Goal: Information Seeking & Learning: Learn about a topic

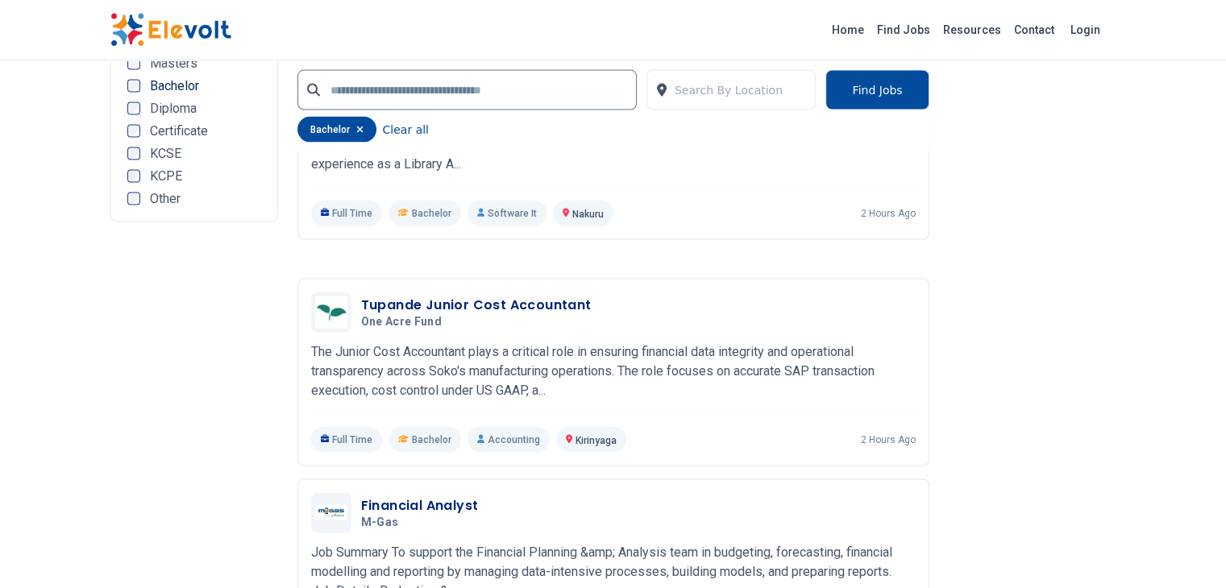
scroll to position [3386, 0]
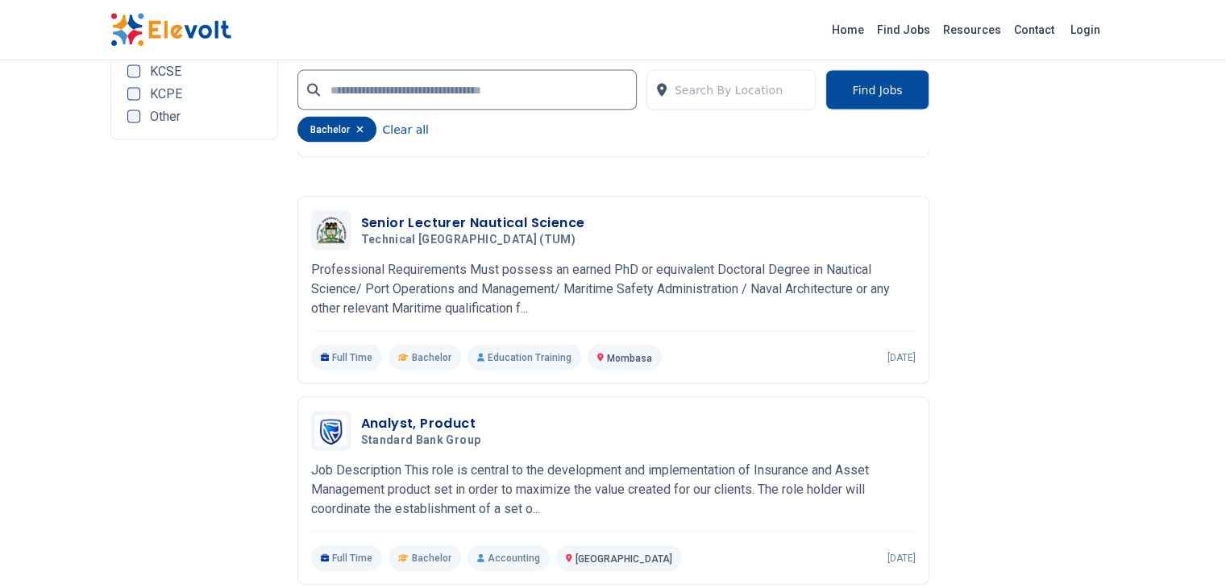
scroll to position [3305, 0]
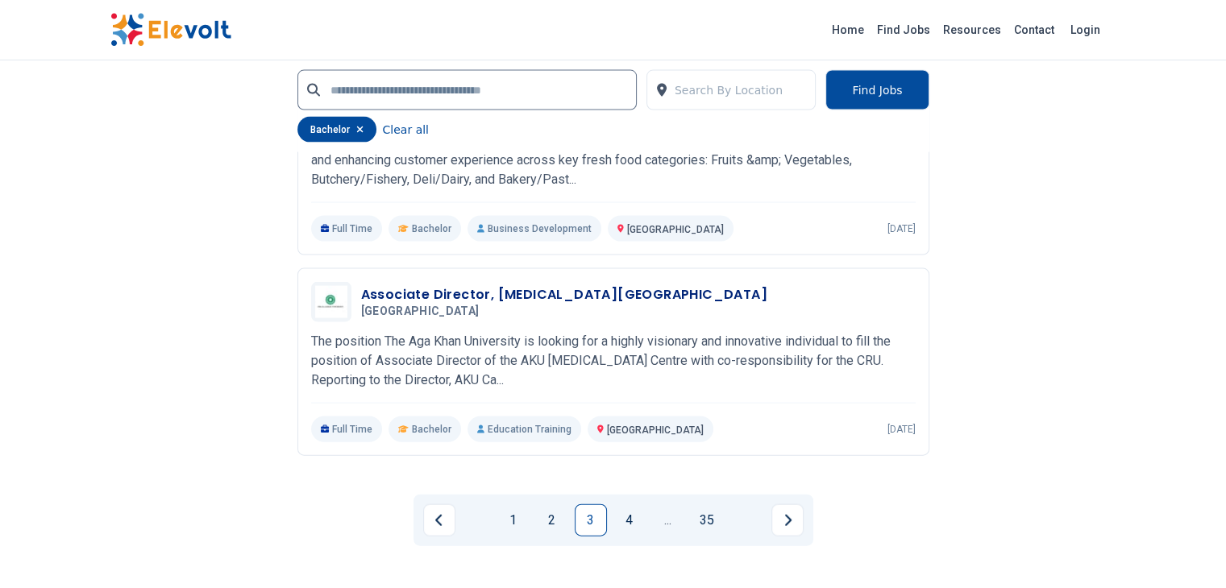
scroll to position [3547, 0]
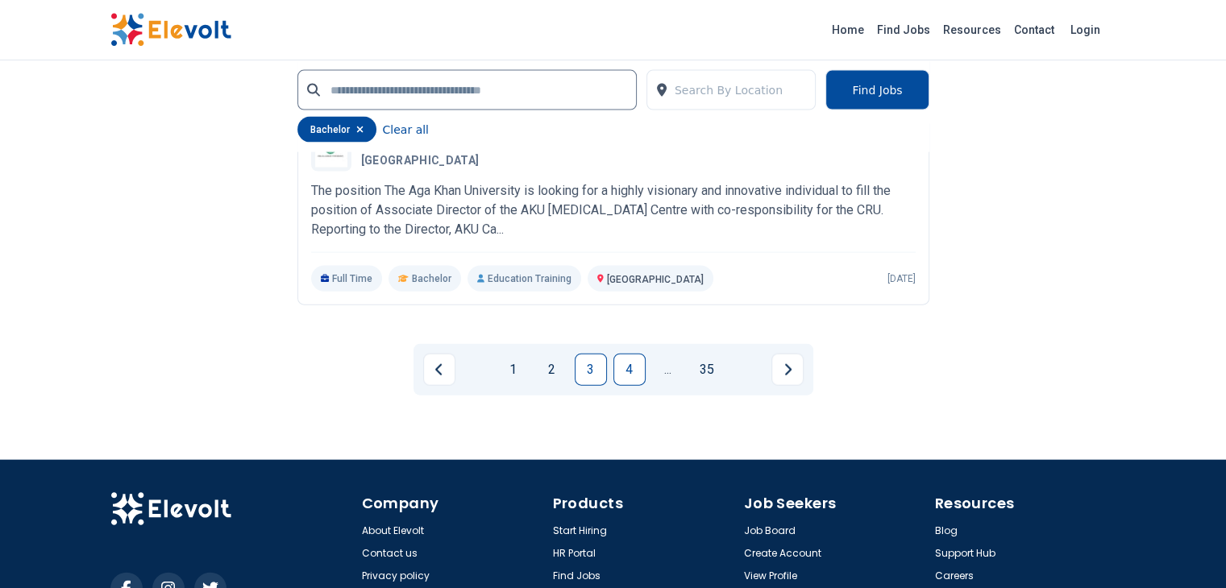
click at [614, 354] on link "4" at bounding box center [629, 370] width 32 height 32
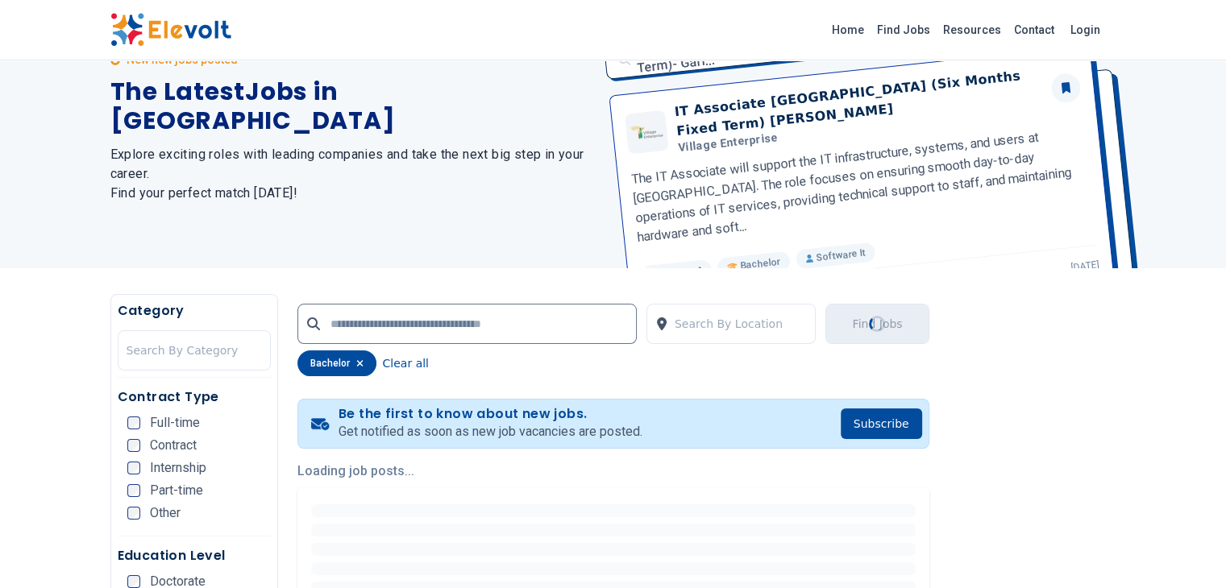
scroll to position [19, 0]
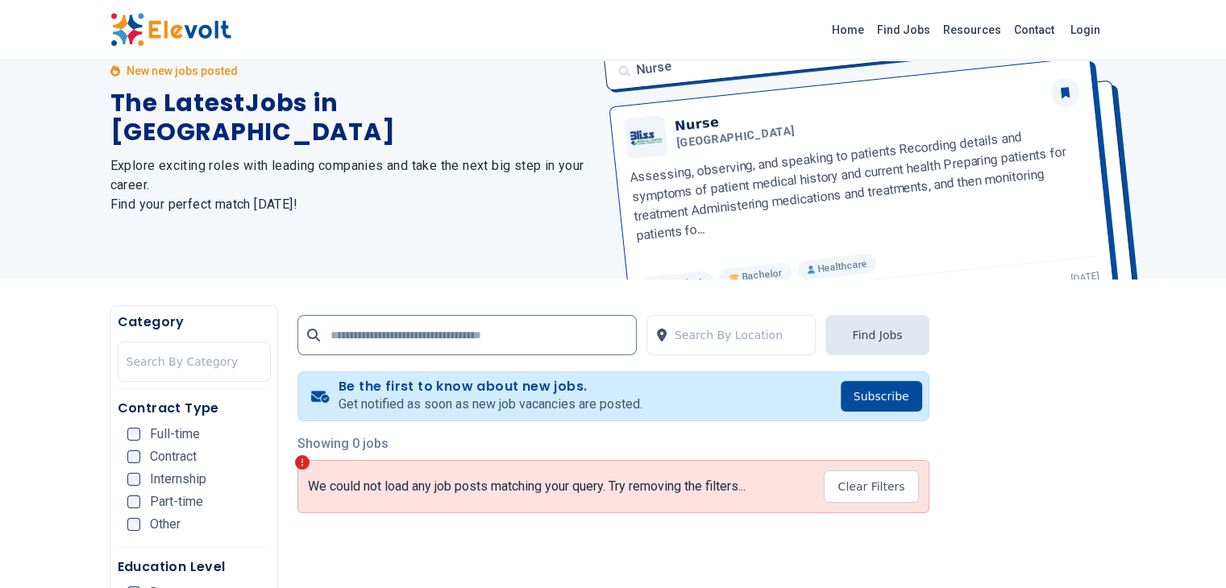
scroll to position [81, 0]
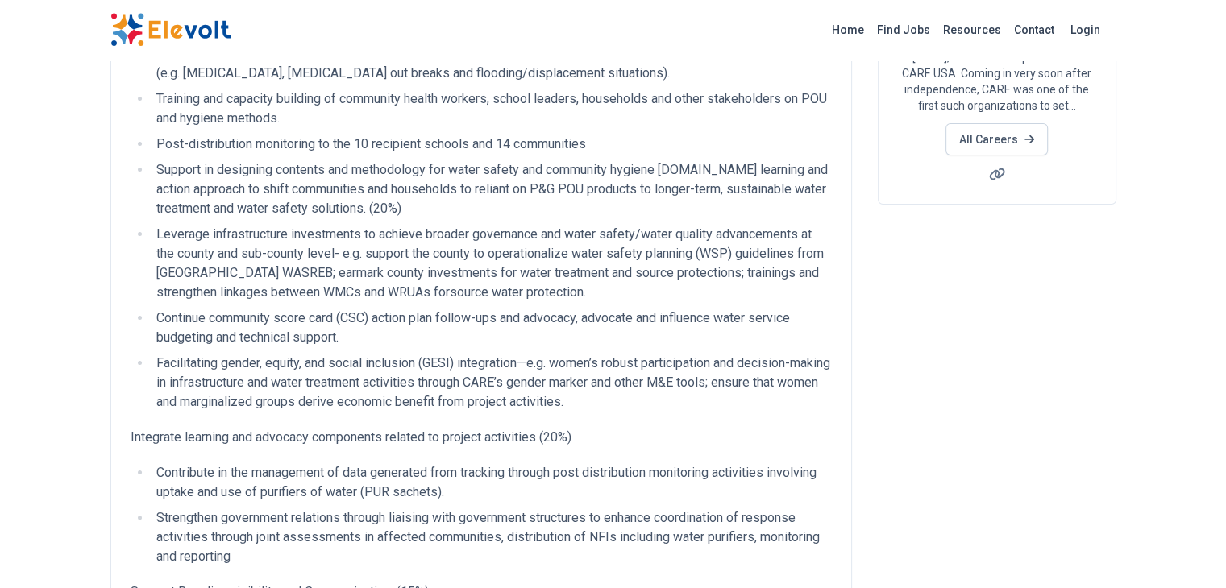
scroll to position [484, 0]
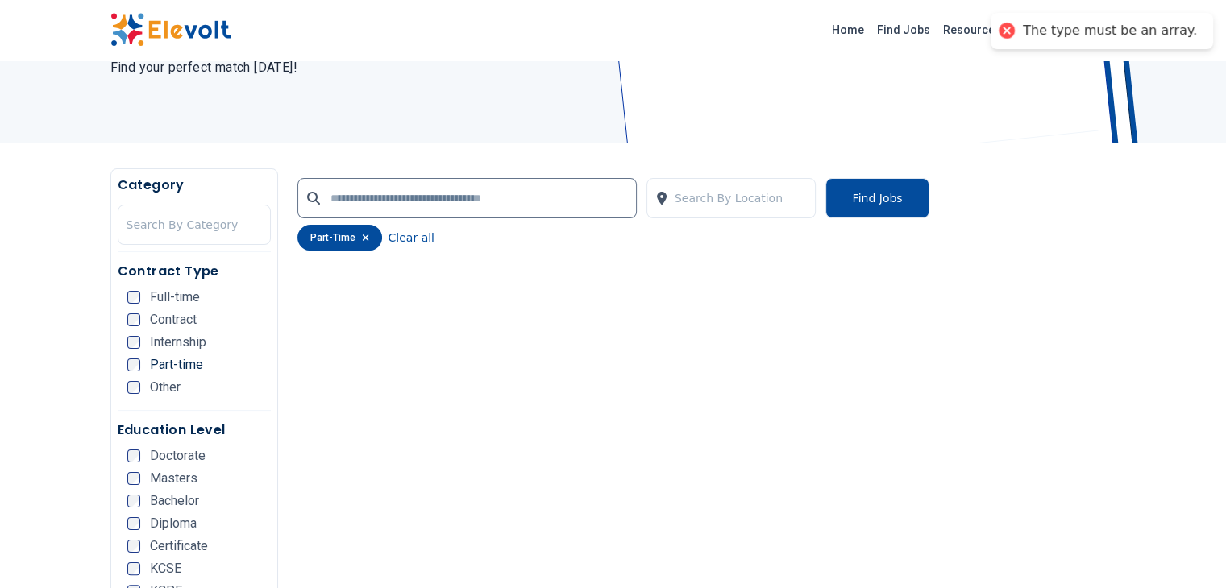
scroll to position [242, 0]
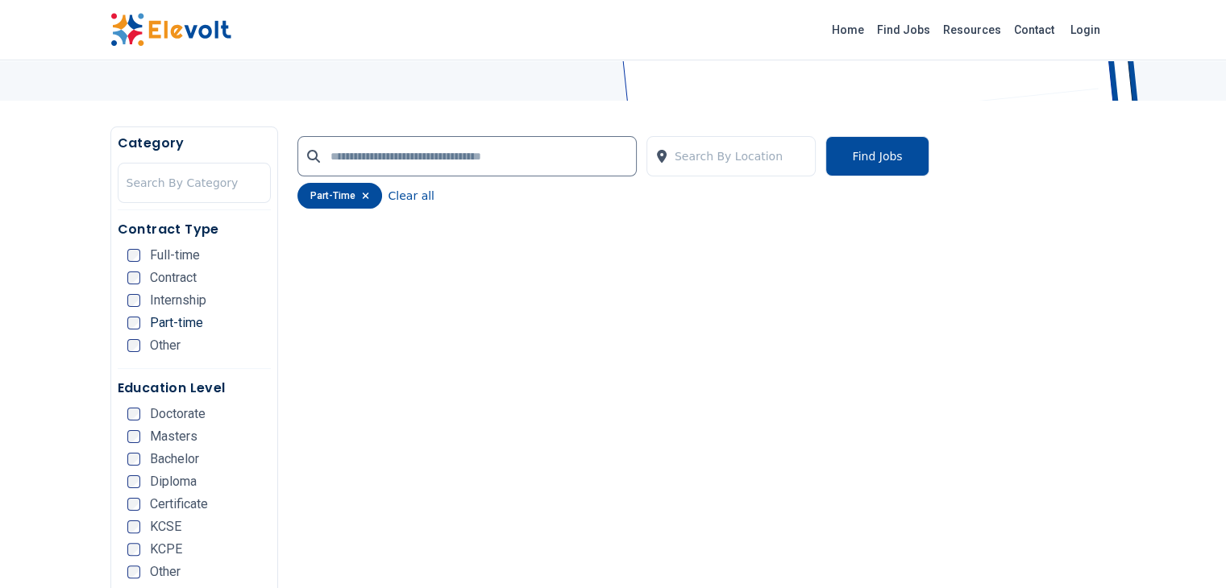
click at [118, 326] on div "Contract Type Full-time Contract Internship Part-time Other" at bounding box center [194, 294] width 153 height 149
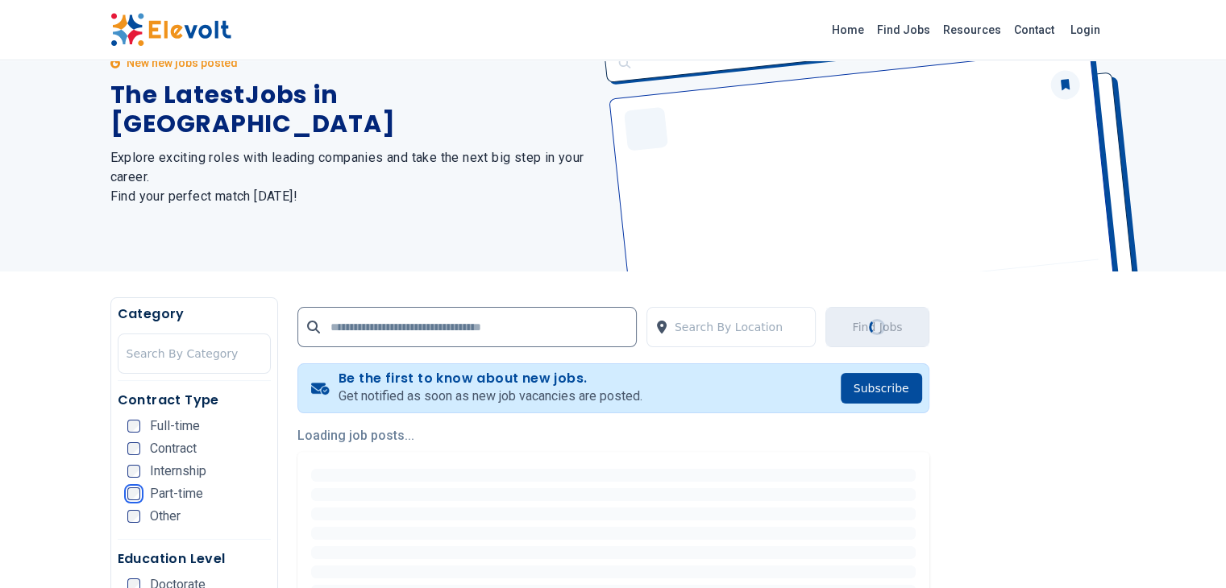
scroll to position [0, 0]
